Goal: Transaction & Acquisition: Purchase product/service

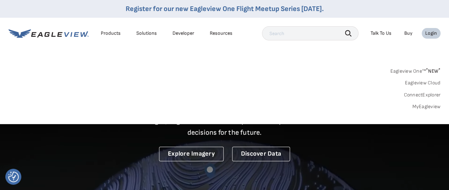
click at [418, 107] on link "MyEagleview" at bounding box center [426, 107] width 28 height 6
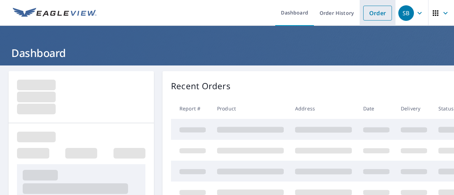
click at [374, 11] on link "Order" at bounding box center [377, 13] width 29 height 15
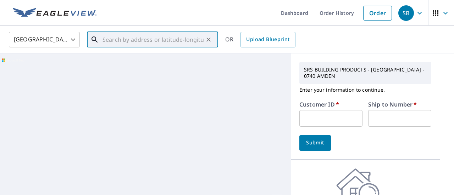
click at [167, 44] on input "text" at bounding box center [152, 40] width 101 height 20
paste input "2488 lake vista dr"
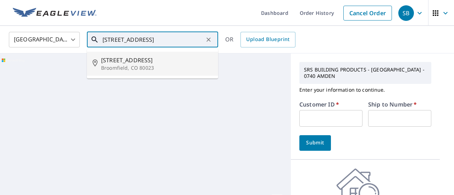
click at [147, 65] on p "Broomfield, CO 80023" at bounding box center [156, 68] width 111 height 7
type input "2488 Lake Vista Dr Broomfield, CO 80023"
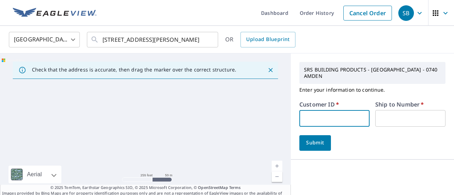
click at [322, 110] on input "text" at bounding box center [334, 118] width 70 height 17
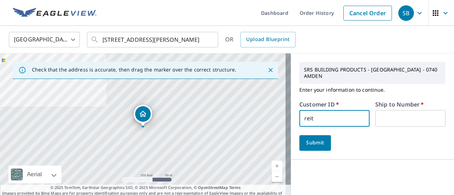
type input "reit"
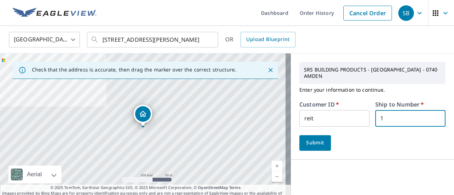
type input "1"
click at [299, 135] on button "Submit" at bounding box center [315, 143] width 32 height 16
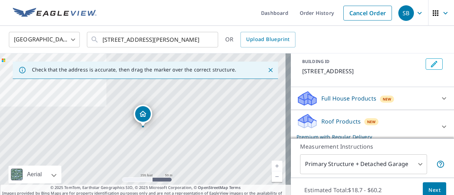
scroll to position [142, 0]
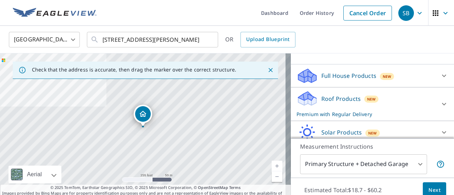
click at [431, 188] on span "Next" at bounding box center [434, 190] width 12 height 9
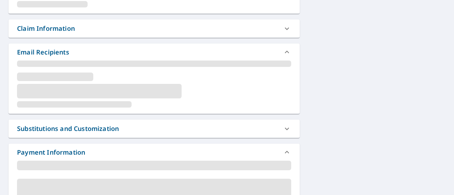
scroll to position [284, 0]
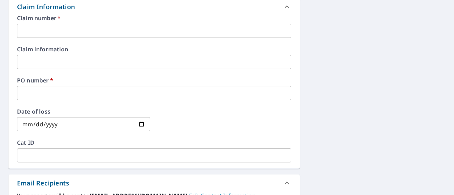
checkbox input "true"
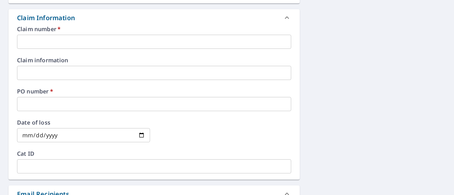
click at [78, 36] on input "text" at bounding box center [154, 42] width 274 height 14
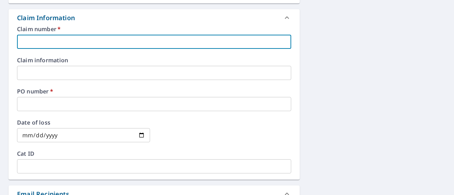
paste input "2488 lake vista dr"
type input "2488 lake vista dr"
checkbox input "true"
type input "2488 lake vista dr"
click at [51, 104] on input "text" at bounding box center [154, 104] width 274 height 14
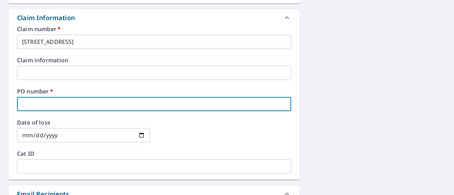
paste input "2488 lake vista dr"
type input "2488 lake vista dr"
click at [57, 112] on div "Claim number   * 2488 lake vista dr ​ Claim information ​ PO number   * 2488 la…" at bounding box center [154, 103] width 291 height 154
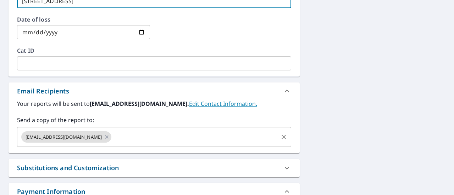
scroll to position [355, 0]
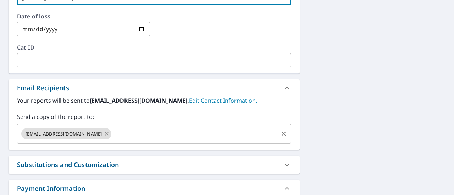
click at [104, 136] on icon at bounding box center [107, 134] width 6 height 8
checkbox input "true"
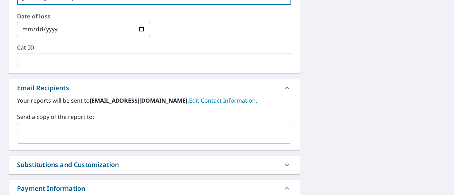
type input "2488 lake vista dr"
drag, startPoint x: 77, startPoint y: 136, endPoint x: 76, endPoint y: 132, distance: 3.8
click at [77, 135] on input "text" at bounding box center [148, 133] width 257 height 13
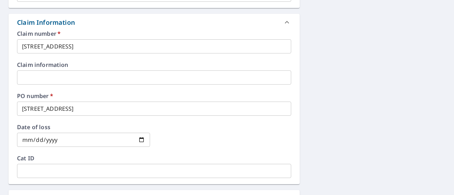
scroll to position [142, 0]
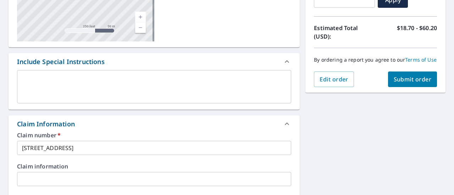
type input "brandon@reitzroofing.com"
click at [414, 83] on span "Submit order" at bounding box center [413, 80] width 38 height 8
checkbox input "true"
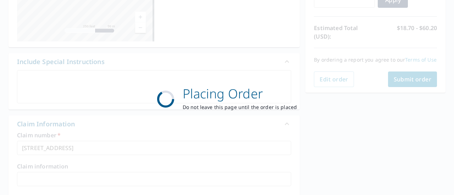
click at [409, 152] on div "Placing Order Do not leave this page until the order is placed" at bounding box center [227, 97] width 454 height 195
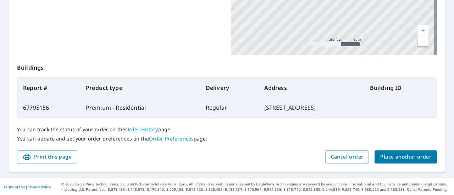
click at [393, 159] on span "Place another order" at bounding box center [405, 157] width 51 height 9
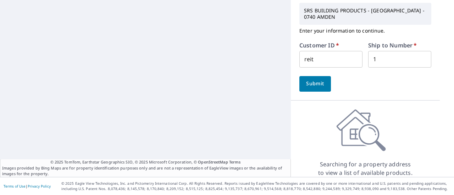
scroll to position [52, 0]
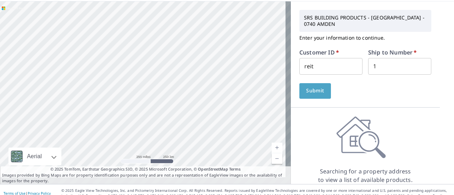
click at [312, 87] on span "Submit" at bounding box center [315, 91] width 20 height 9
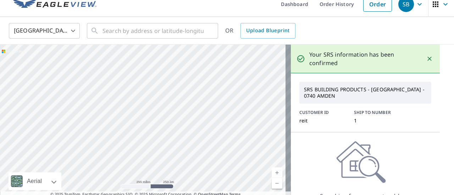
scroll to position [0, 0]
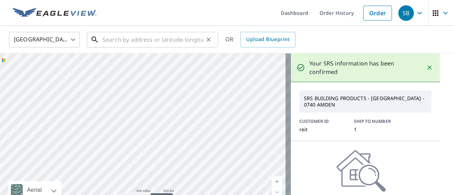
click at [164, 39] on input "text" at bounding box center [152, 40] width 101 height 20
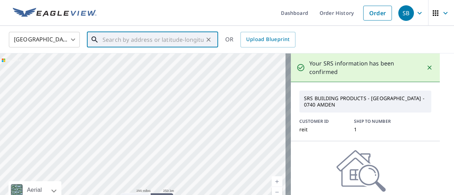
paste input "653 york st"
drag, startPoint x: 162, startPoint y: 43, endPoint x: 168, endPoint y: 74, distance: 31.4
click at [168, 73] on div "United States US ​ 653 york st ​ OR Upload Blueprint Aerial Road A standard roa…" at bounding box center [227, 122] width 454 height 192
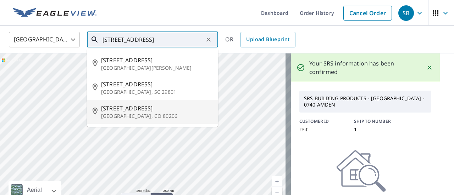
drag, startPoint x: 126, startPoint y: 112, endPoint x: 283, endPoint y: 119, distance: 156.9
click at [126, 112] on span "653 York St" at bounding box center [156, 108] width 111 height 9
type input "653 York St Denver, CO 80206"
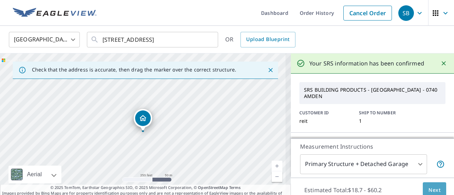
click at [427, 185] on button "Next" at bounding box center [434, 191] width 23 height 16
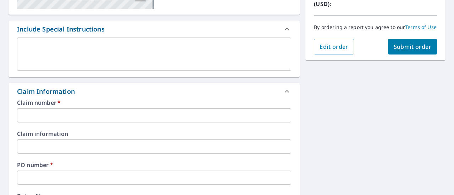
scroll to position [177, 0]
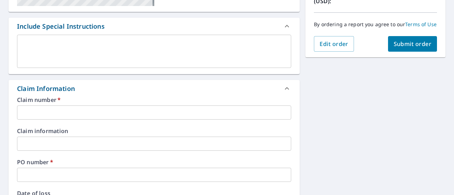
click at [93, 113] on input "text" at bounding box center [154, 113] width 274 height 14
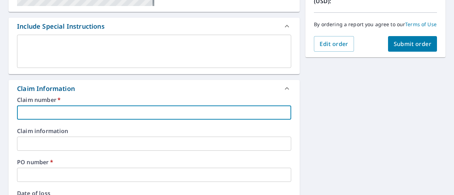
paste input "653 york st"
type input "653 york st"
checkbox input "true"
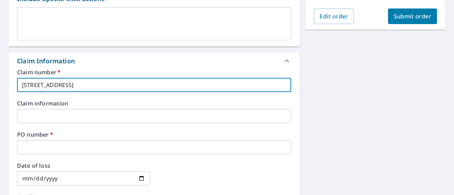
scroll to position [284, 0]
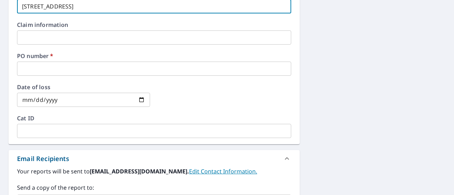
type input "653 york st"
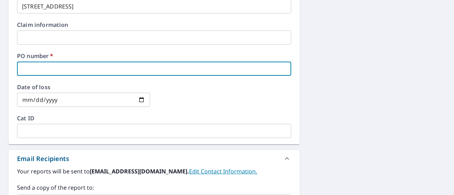
click at [85, 72] on input "text" at bounding box center [154, 69] width 274 height 14
paste input "653 york st"
type input "653 york st"
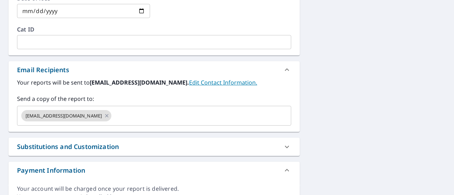
scroll to position [390, 0]
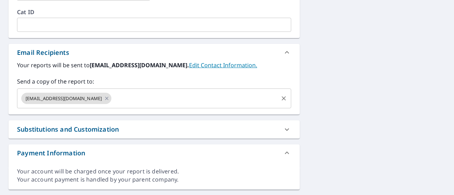
click at [104, 100] on icon at bounding box center [107, 99] width 6 height 8
checkbox input "true"
type input "653 york st"
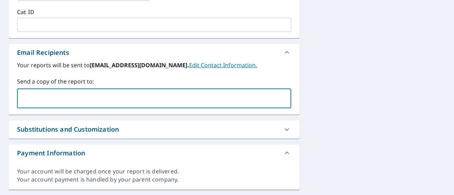
click at [67, 98] on input "text" at bounding box center [148, 98] width 257 height 13
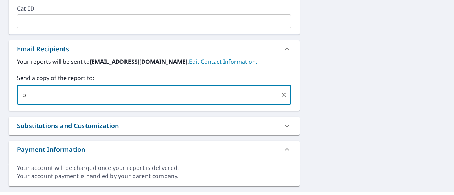
click at [66, 99] on input "b" at bounding box center [148, 94] width 257 height 13
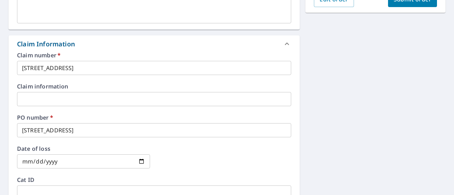
scroll to position [216, 0]
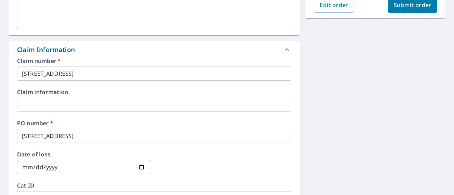
type input "brandon@reitzroofing.com"
click at [411, 9] on span "Submit order" at bounding box center [413, 5] width 38 height 8
checkbox input "true"
